Goal: Task Accomplishment & Management: Use online tool/utility

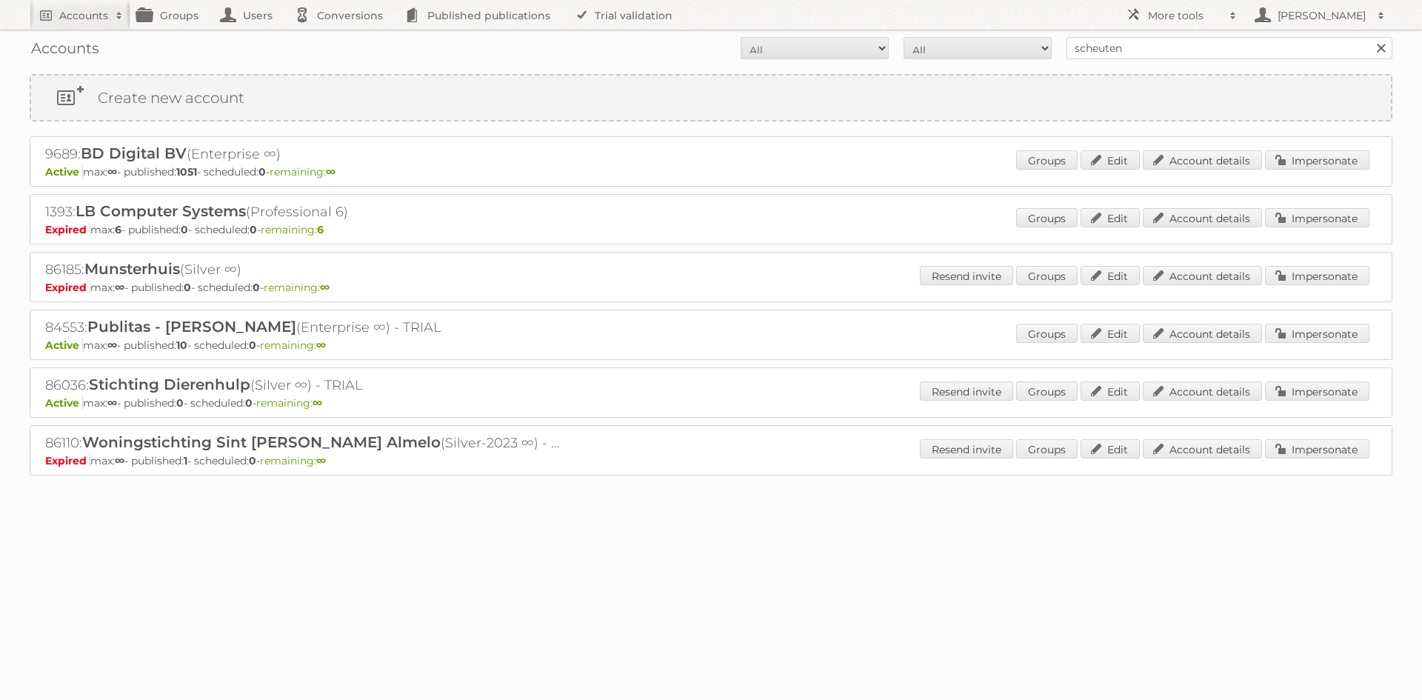
click at [1119, 51] on input "scheuten" at bounding box center [1230, 48] width 326 height 22
click at [1136, 45] on input "hubo belgie" at bounding box center [1230, 48] width 326 height 22
type input "hubo"
click at [1370, 37] on input "Search" at bounding box center [1381, 48] width 22 height 22
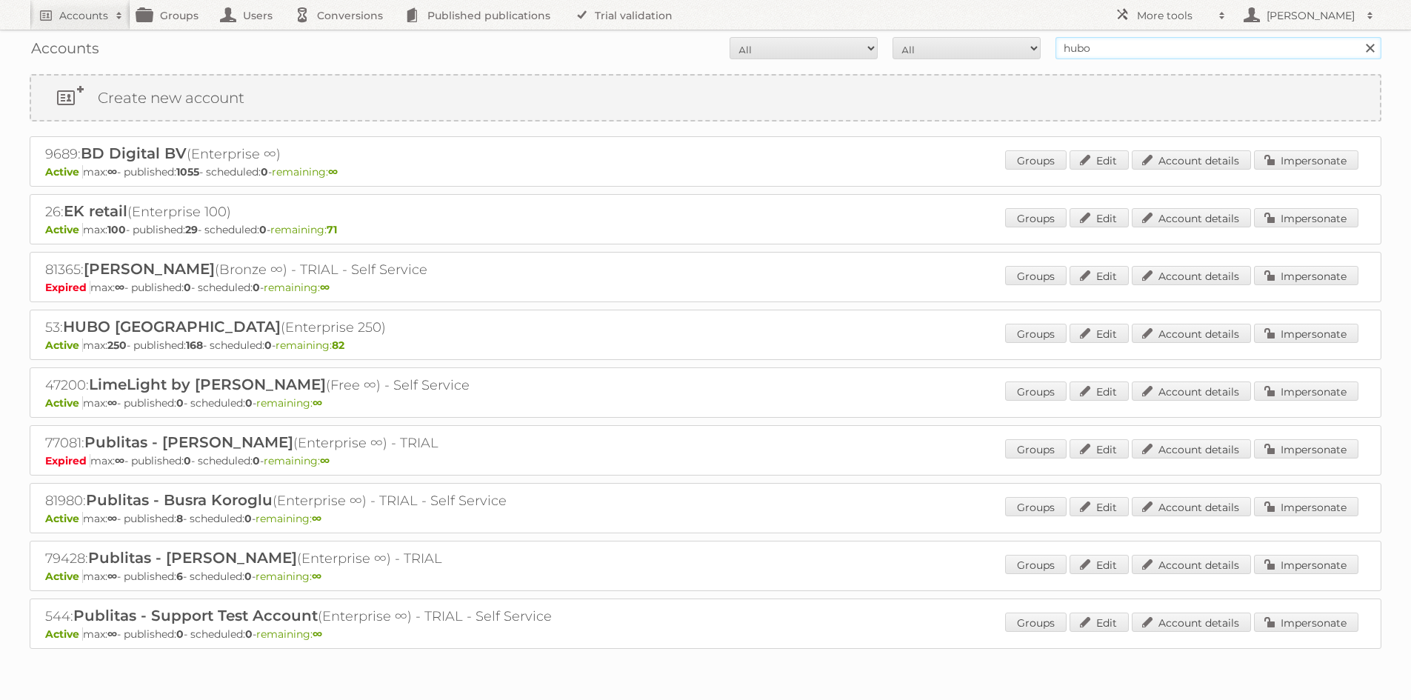
click at [1176, 56] on input "hubo" at bounding box center [1219, 48] width 326 height 22
click at [1359, 37] on input "Search" at bounding box center [1370, 48] width 22 height 22
click at [1333, 319] on div "53: HUBO België (Enterprise 250) Active max: 250 - published: 168 - scheduled: …" at bounding box center [706, 335] width 1352 height 50
click at [1324, 330] on link "Impersonate" at bounding box center [1306, 333] width 104 height 19
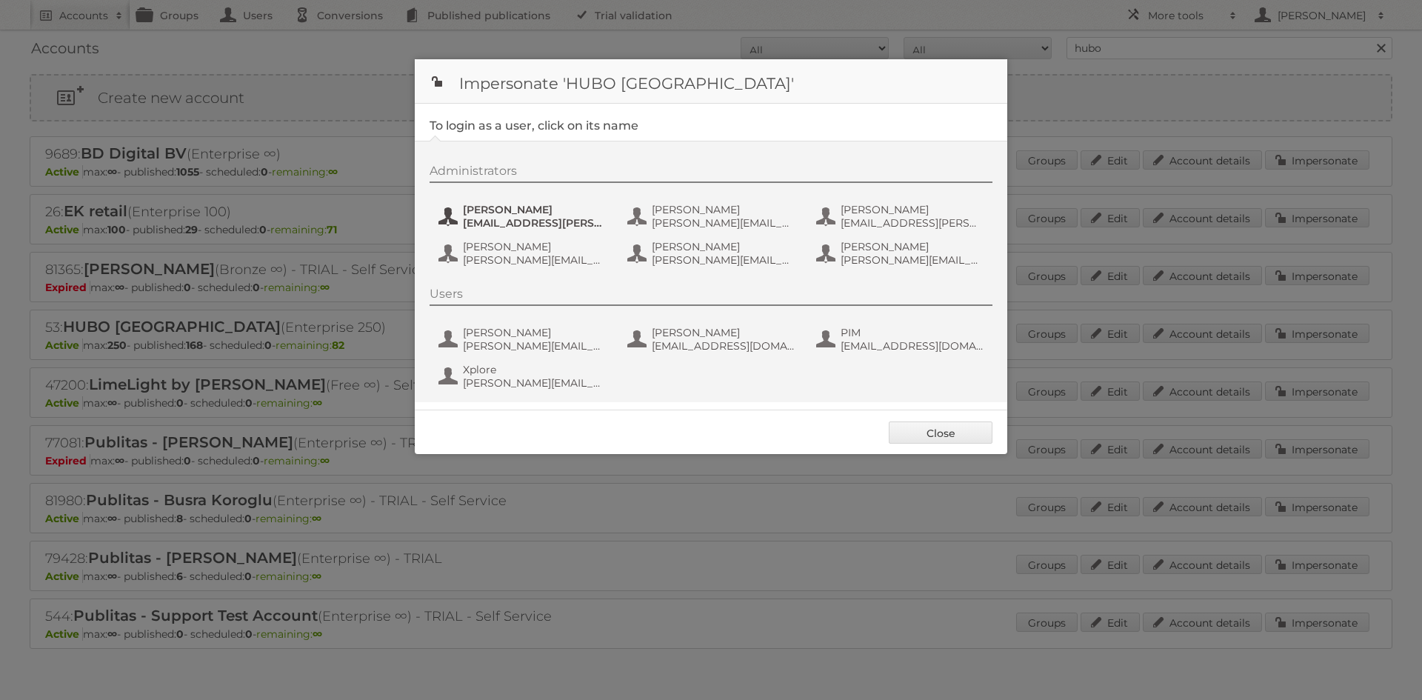
click at [482, 202] on button "[PERSON_NAME] [PERSON_NAME][EMAIL_ADDRESS][PERSON_NAME][DOMAIN_NAME]" at bounding box center [524, 216] width 174 height 30
